Goal: Information Seeking & Learning: Learn about a topic

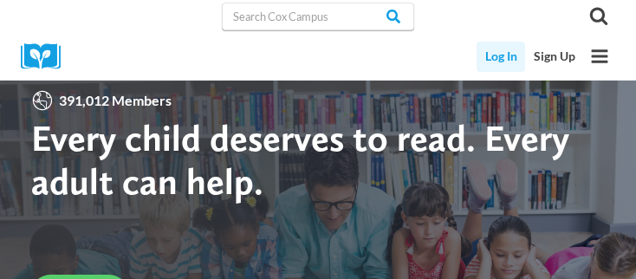
click at [492, 55] on link "Log In" at bounding box center [501, 57] width 49 height 30
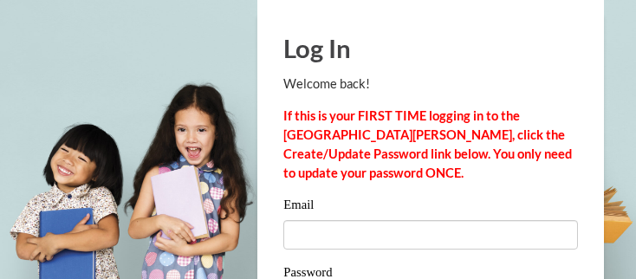
scroll to position [69, 0]
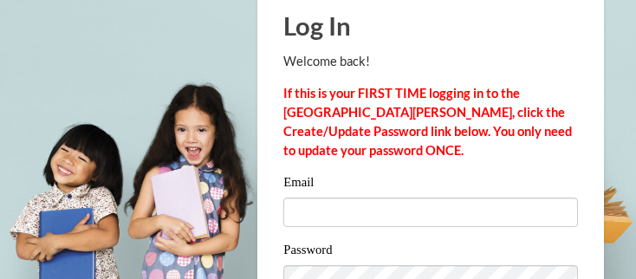
click at [635, 218] on html "Log In Welcome back! If this is your FIRST TIME logging in to the NEW Cox Campu…" at bounding box center [318, 77] width 636 height 279
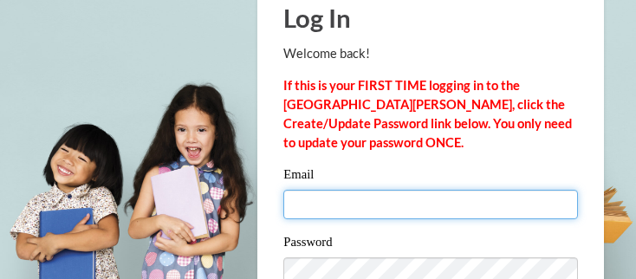
click at [517, 202] on input "Email" at bounding box center [430, 204] width 295 height 29
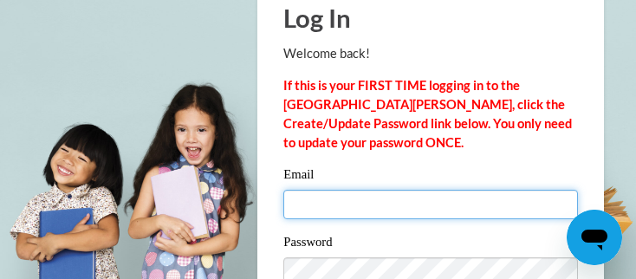
scroll to position [0, 0]
click at [506, 207] on input "Email" at bounding box center [430, 204] width 295 height 29
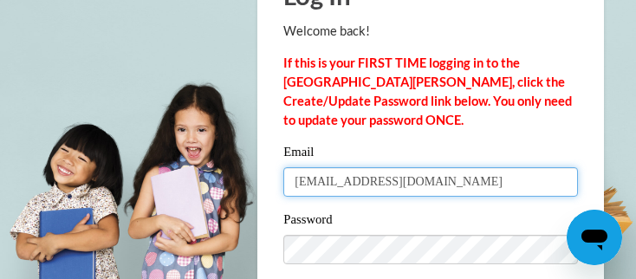
scroll to position [104, 0]
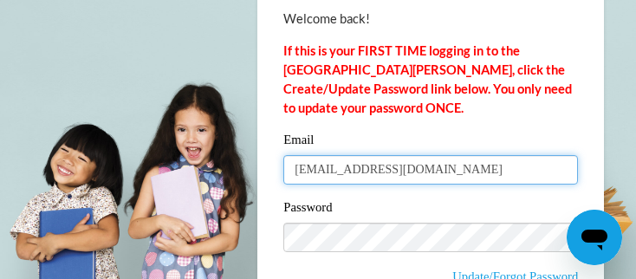
type input "[EMAIL_ADDRESS][DOMAIN_NAME]"
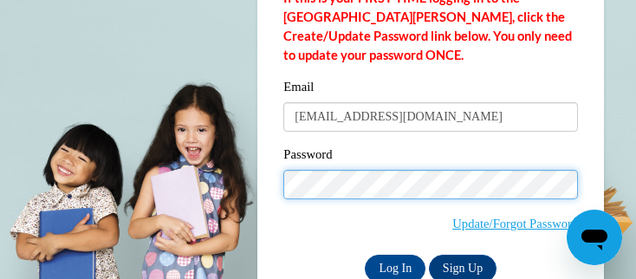
scroll to position [173, 0]
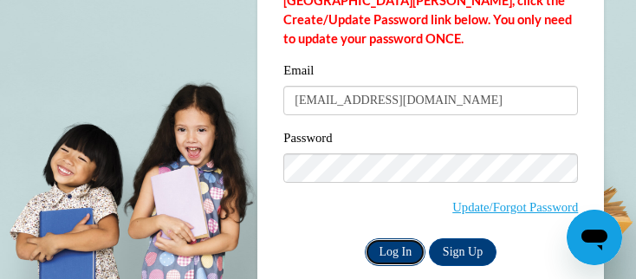
click at [398, 250] on input "Log In" at bounding box center [395, 252] width 61 height 28
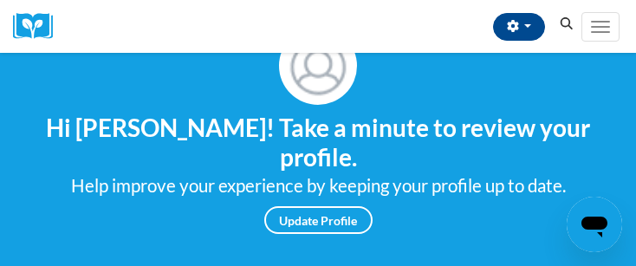
scroll to position [104, 0]
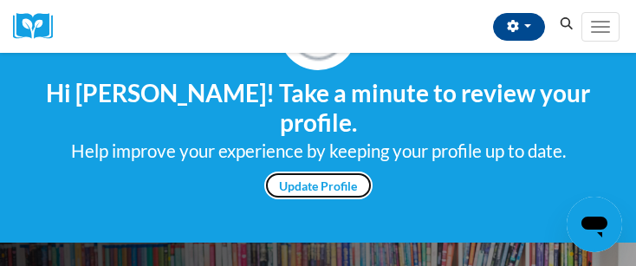
click at [350, 172] on link "Update Profile" at bounding box center [318, 186] width 108 height 28
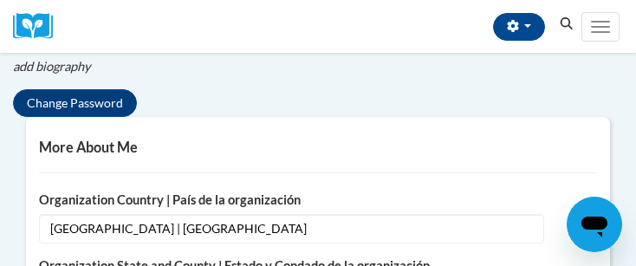
scroll to position [566, 0]
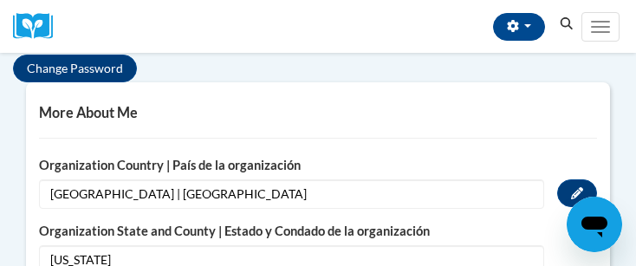
click at [68, 179] on span "United States | Estados Unidos" at bounding box center [291, 193] width 505 height 29
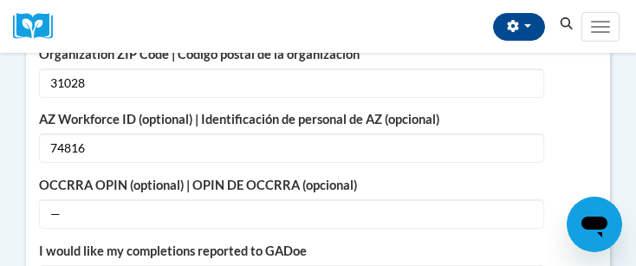
scroll to position [843, 0]
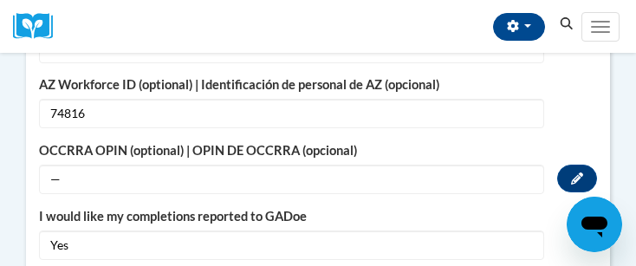
click at [59, 165] on span "—" at bounding box center [291, 179] width 505 height 29
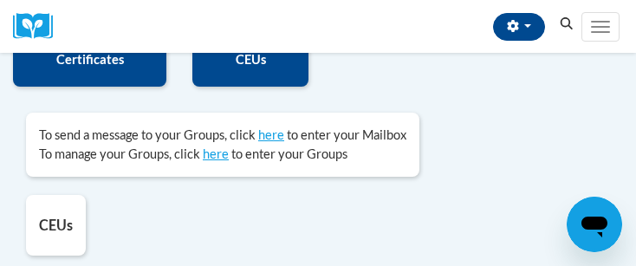
scroll to position [1595, 0]
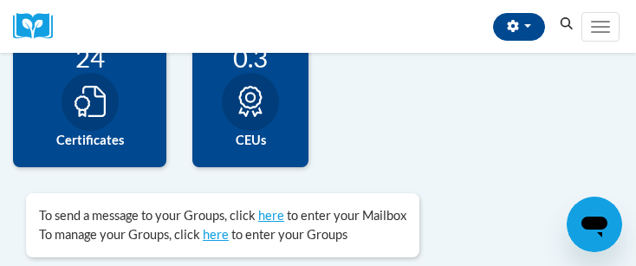
click at [120, 131] on label "Certificates" at bounding box center [89, 140] width 127 height 19
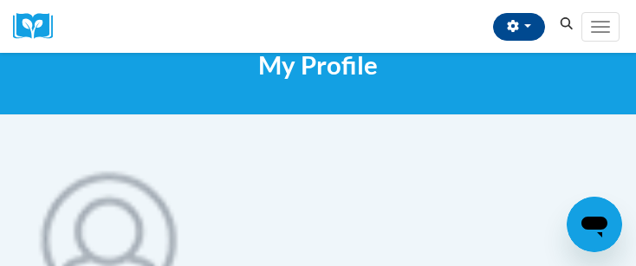
scroll to position [0, 0]
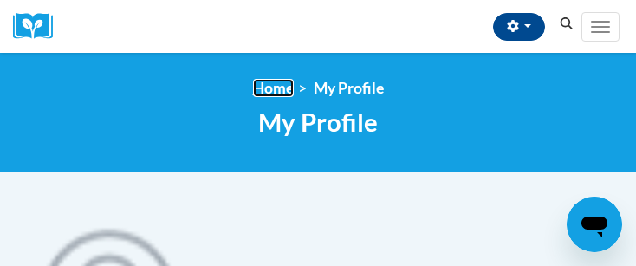
click at [276, 94] on link "Home" at bounding box center [273, 88] width 41 height 18
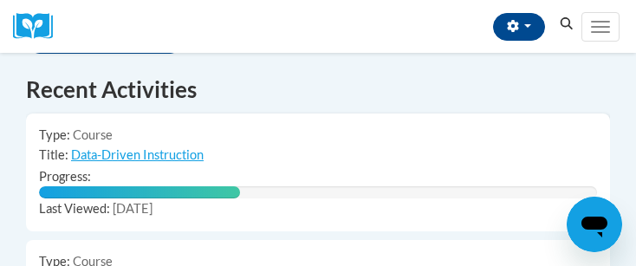
scroll to position [1283, 0]
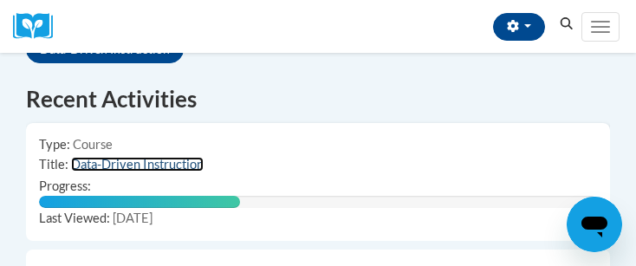
click at [187, 157] on link "Data-Driven Instruction" at bounding box center [137, 164] width 133 height 15
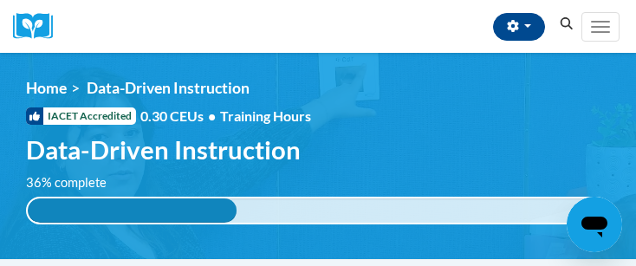
click at [301, 134] on span "Data-Driven Instruction" at bounding box center [163, 149] width 275 height 30
click at [325, 197] on div "36% complete 0.001%" at bounding box center [318, 211] width 584 height 28
drag, startPoint x: 325, startPoint y: 172, endPoint x: 327, endPoint y: 188, distance: 15.7
click at [327, 197] on div "36% complete 0.001%" at bounding box center [318, 211] width 584 height 28
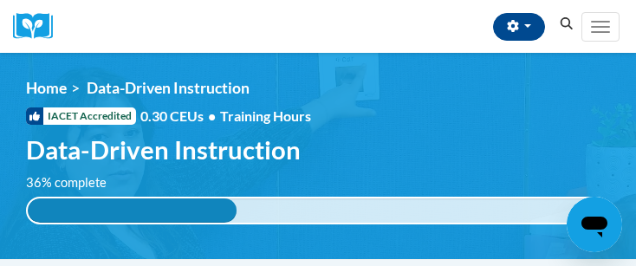
click at [327, 197] on div "36% complete 0.001%" at bounding box center [318, 211] width 584 height 28
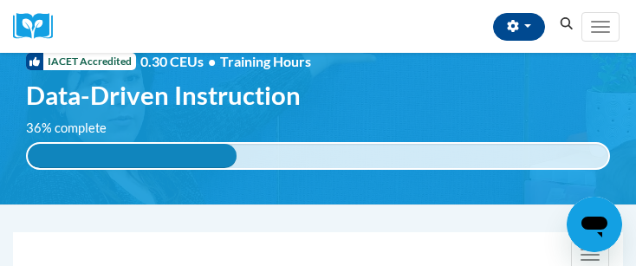
scroll to position [69, 0]
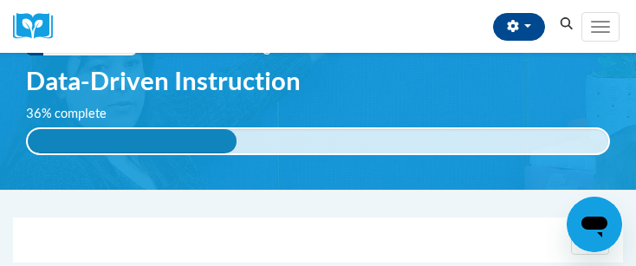
click at [198, 129] on div "36% complete" at bounding box center [132, 141] width 209 height 24
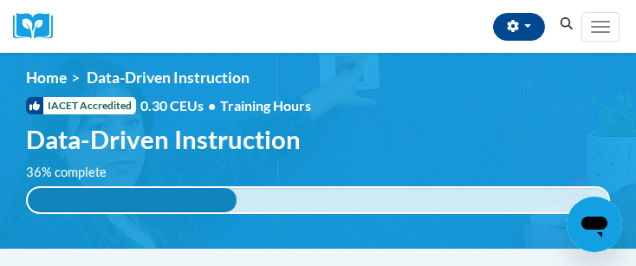
scroll to position [0, 0]
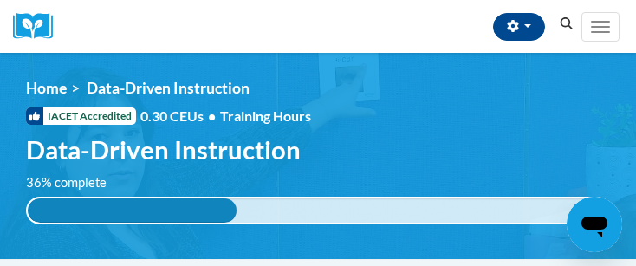
click at [499, 173] on div "36% complete 36% complete 0.001%" at bounding box center [318, 198] width 610 height 51
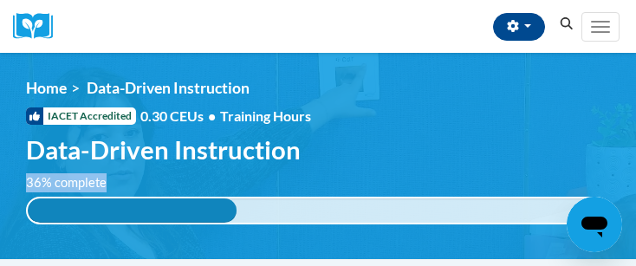
click at [499, 173] on div "36% complete 36% complete 0.001%" at bounding box center [318, 198] width 610 height 51
click at [234, 198] on div "36% complete" at bounding box center [132, 210] width 209 height 24
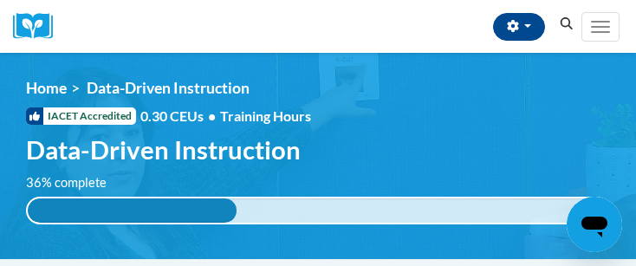
click at [234, 198] on div "36% complete" at bounding box center [132, 210] width 209 height 24
drag, startPoint x: 395, startPoint y: 119, endPoint x: 381, endPoint y: 126, distance: 15.5
click at [301, 134] on span "Data-Driven Instruction" at bounding box center [163, 149] width 275 height 30
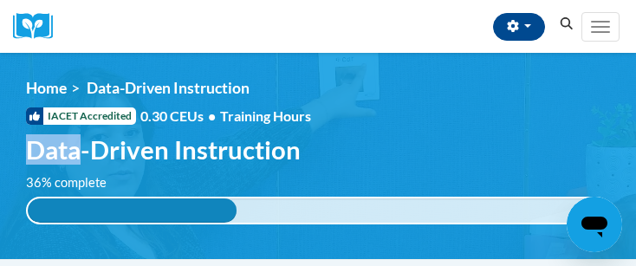
click at [301, 134] on span "Data-Driven Instruction" at bounding box center [163, 149] width 275 height 30
click at [277, 138] on div "<en>Home</en><fr>Accueil</fr><de>Zuhause</de><it>Casa</it><es>Casa</es><pt>Casa…" at bounding box center [318, 156] width 636 height 154
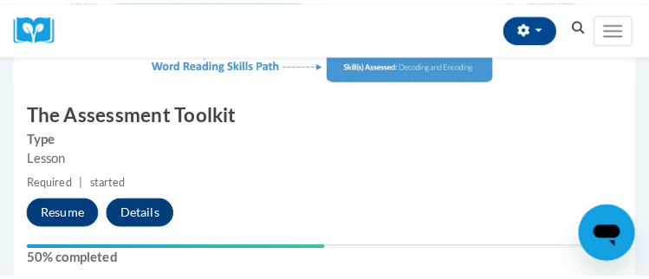
scroll to position [1387, 0]
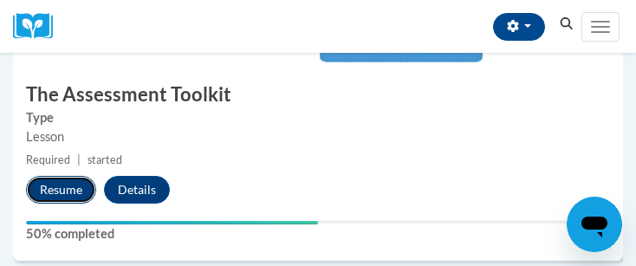
click at [68, 176] on button "Resume" at bounding box center [61, 190] width 70 height 28
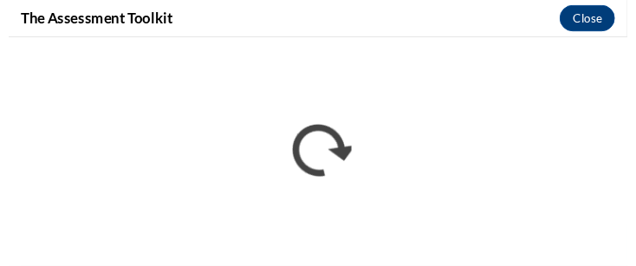
scroll to position [0, 0]
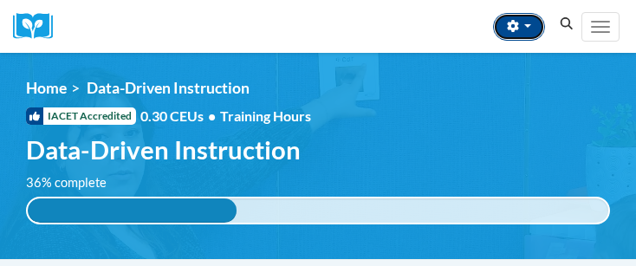
click at [512, 28] on icon "button" at bounding box center [513, 26] width 12 height 12
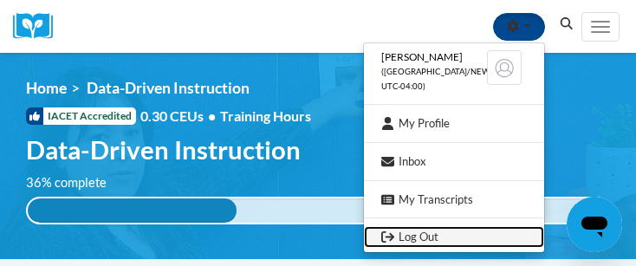
click at [435, 237] on link "Log Out" at bounding box center [454, 237] width 180 height 22
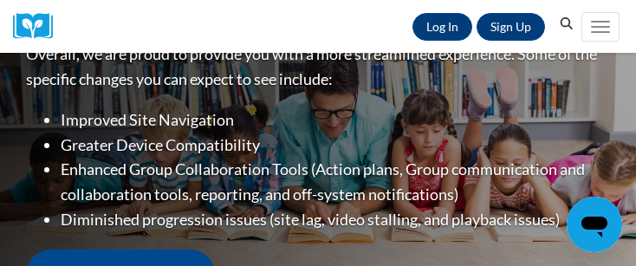
scroll to position [139, 0]
